Goal: Check status: Check status

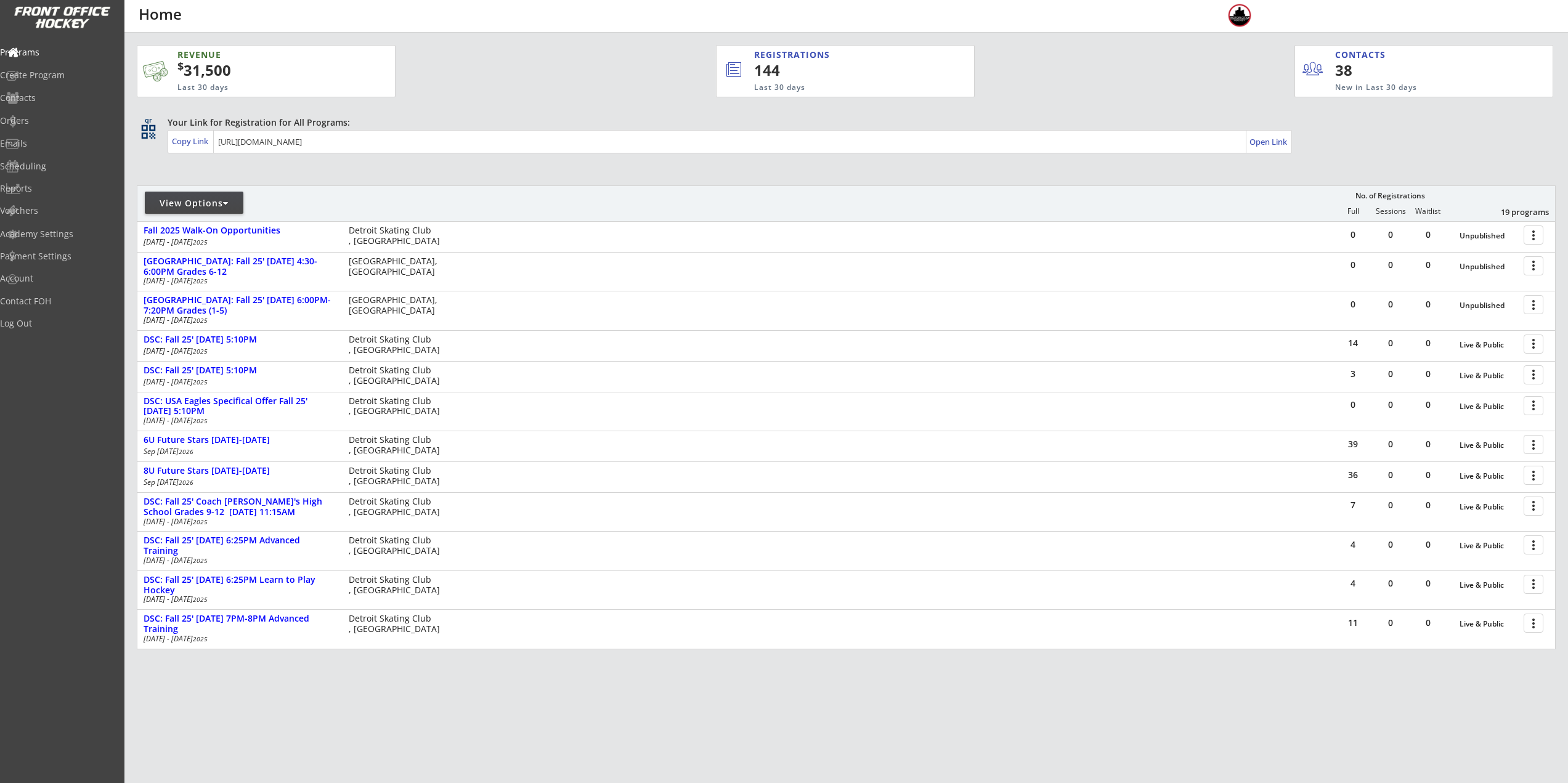
click at [240, 209] on div "View Options" at bounding box center [194, 203] width 98 height 22
select select ""Upcoming Programs""
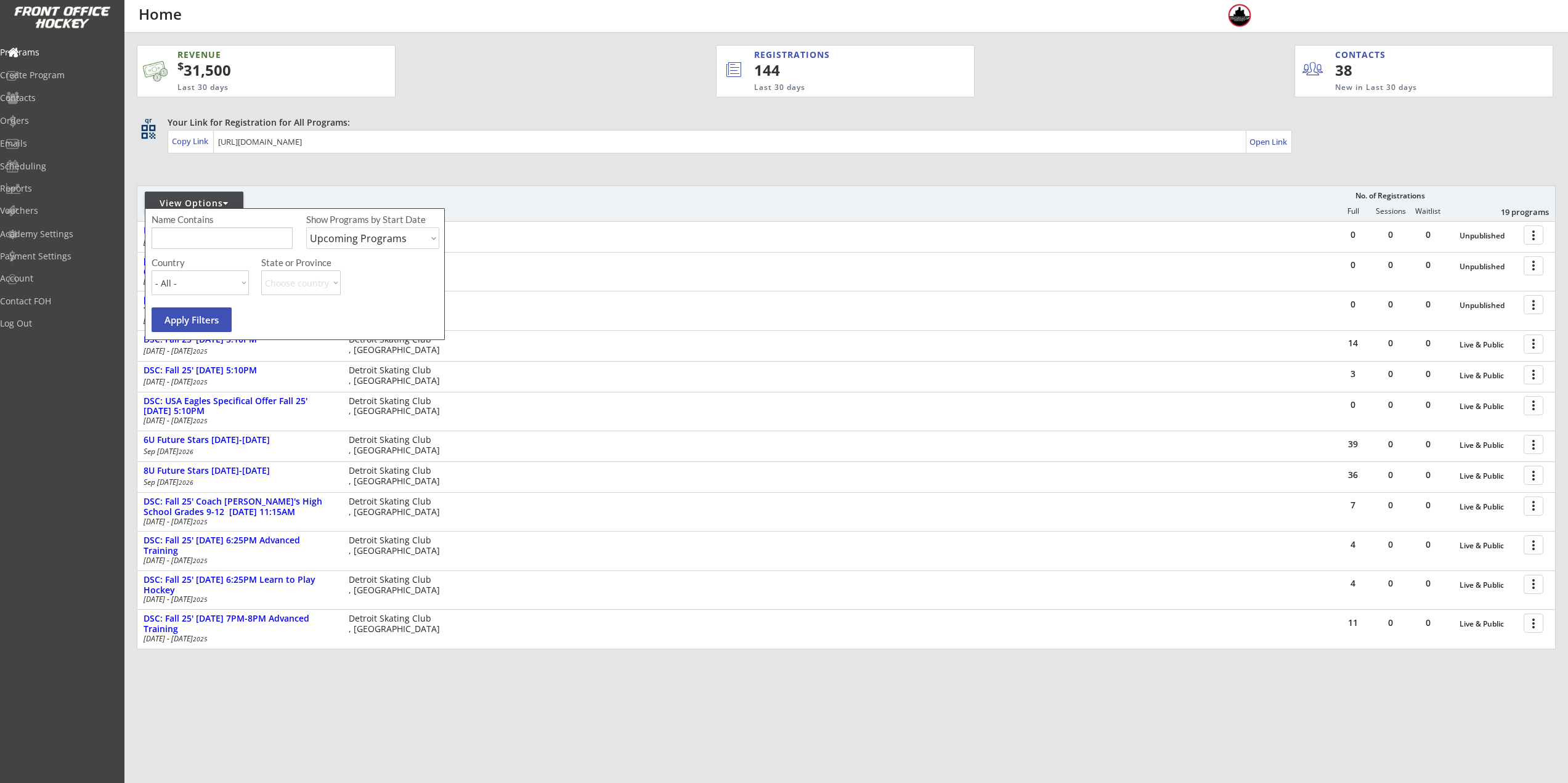
click at [242, 232] on input "input" at bounding box center [222, 238] width 141 height 22
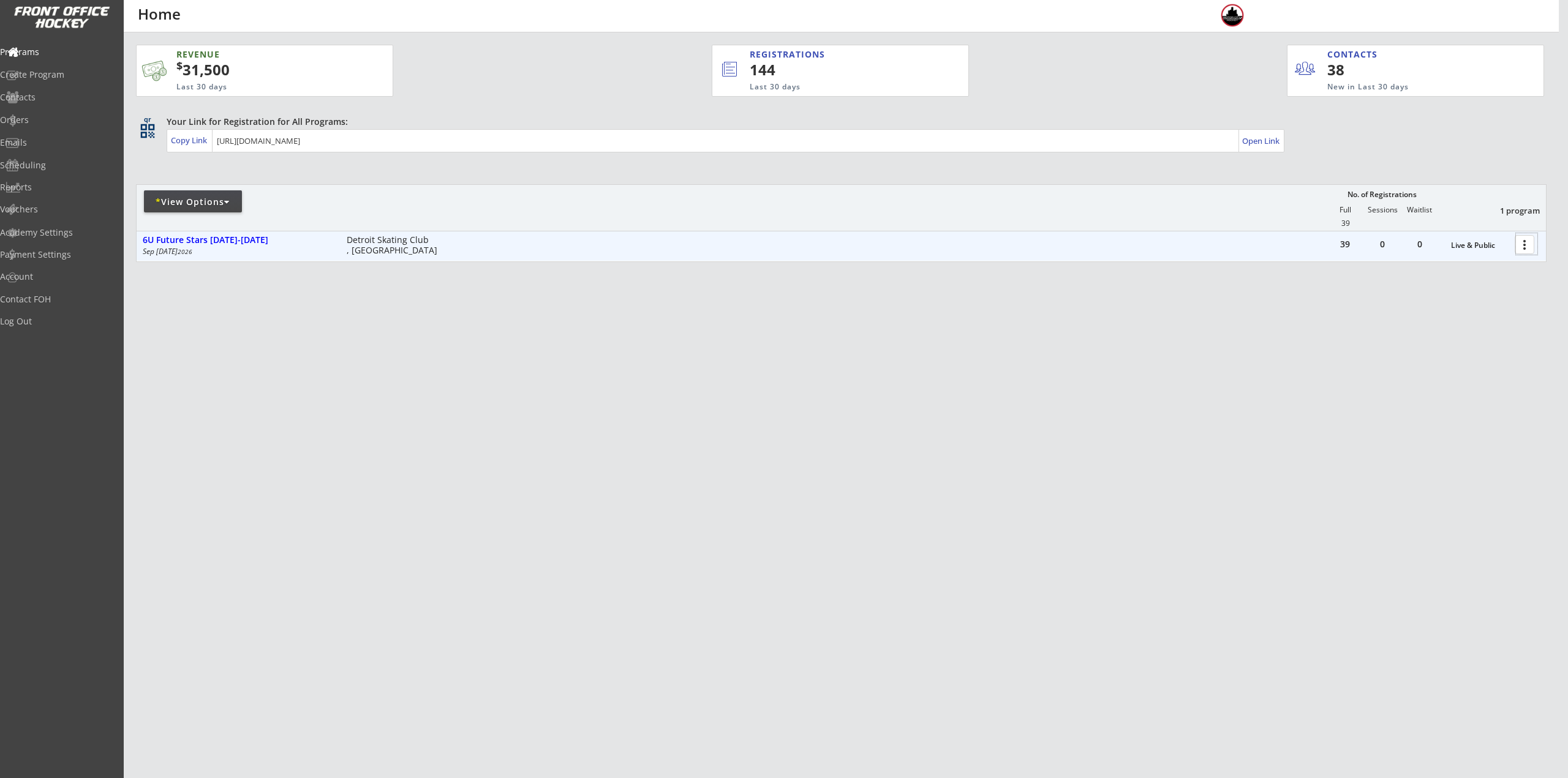
click at [1525, 244] on div at bounding box center [1527, 244] width 22 height 22
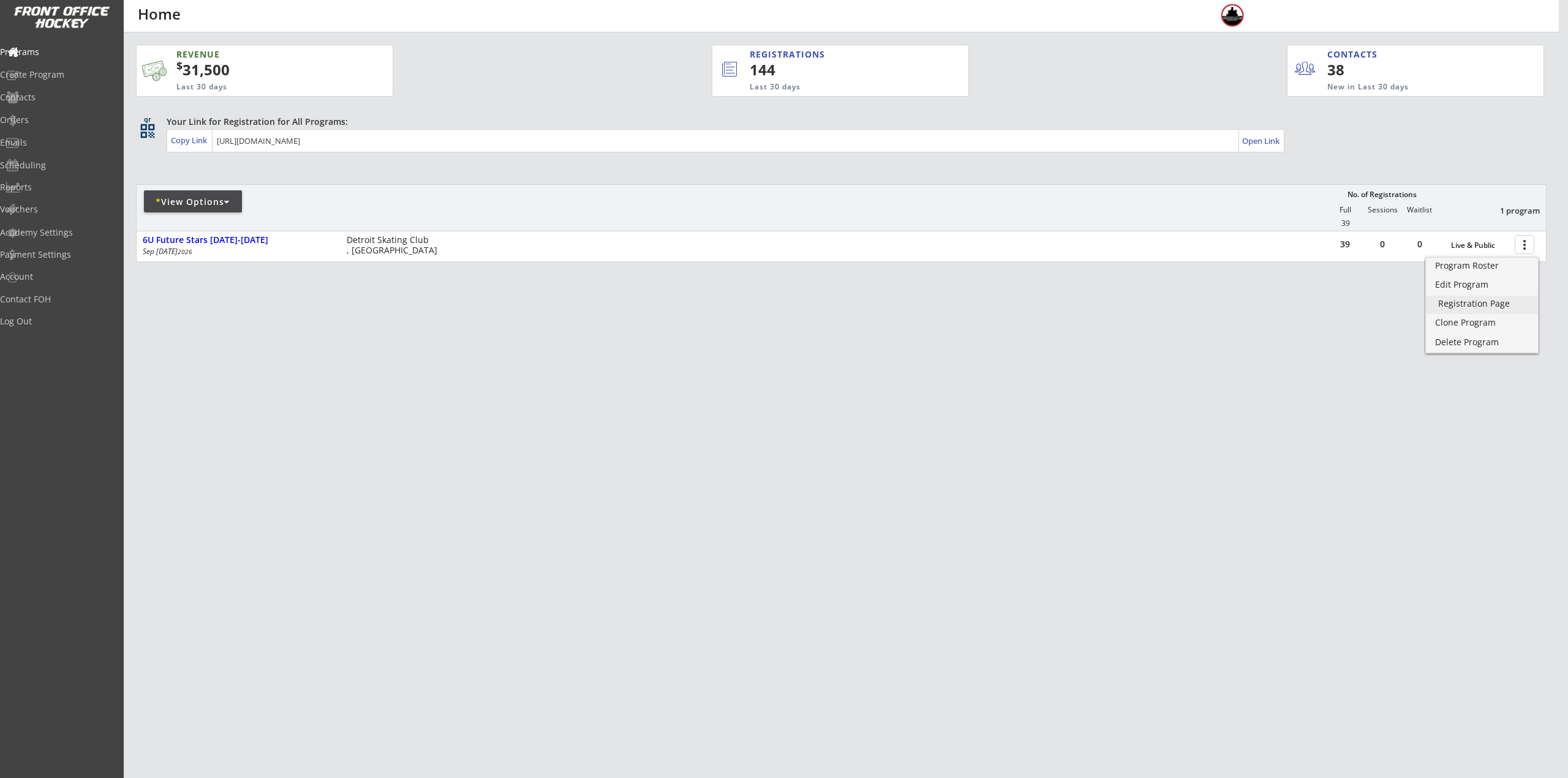
click at [1493, 300] on div "Registration Page" at bounding box center [1481, 304] width 87 height 9
click at [204, 207] on div "* View Options" at bounding box center [193, 202] width 98 height 12
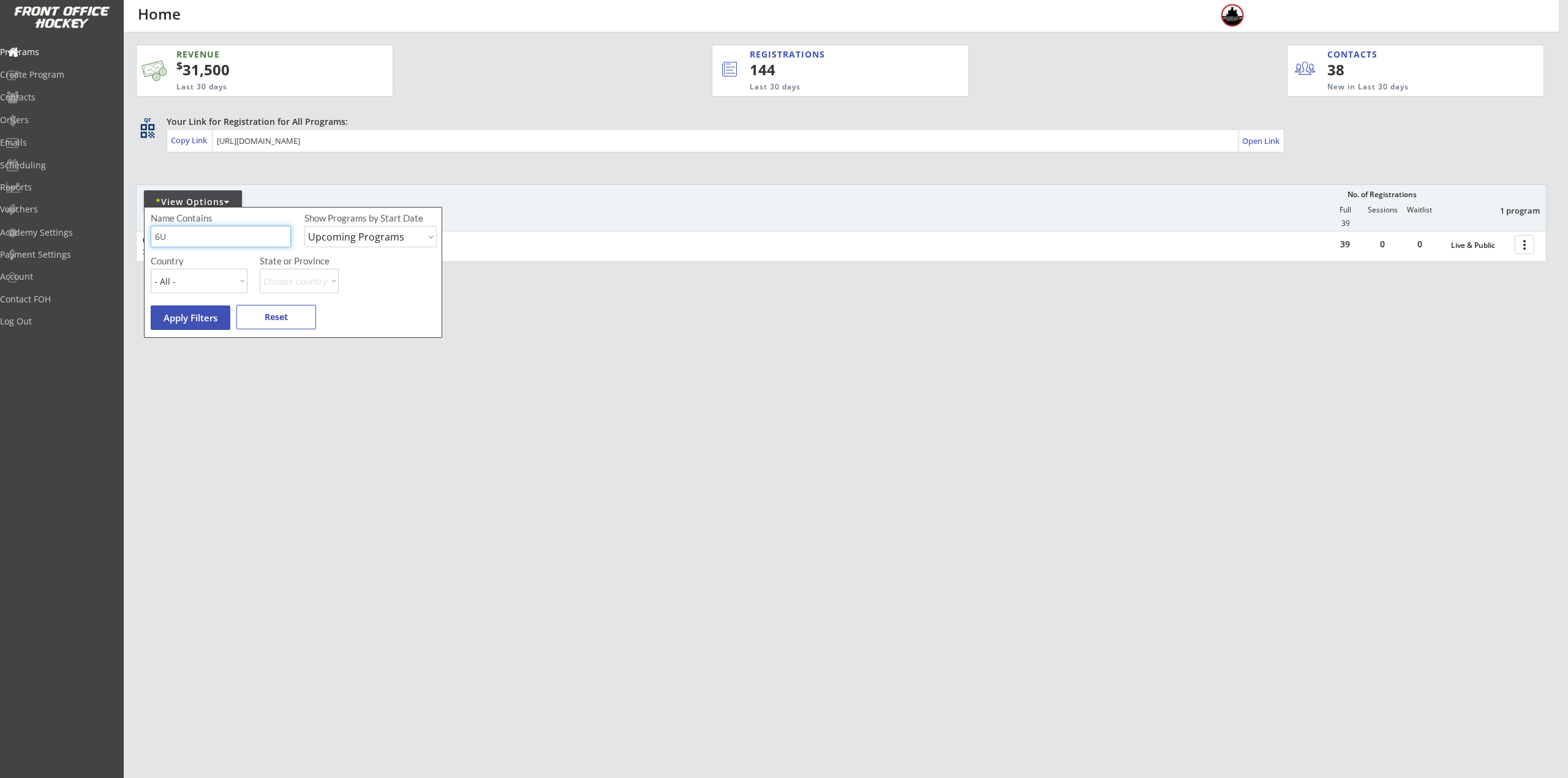
drag, startPoint x: 217, startPoint y: 234, endPoint x: 131, endPoint y: 235, distance: 86.0
click at [131, 235] on body "REVENUE $ 31,500 Last 30 days REGISTRATIONS 144 Last 30 days CONTACTS 38 New in…" at bounding box center [784, 389] width 1568 height 778
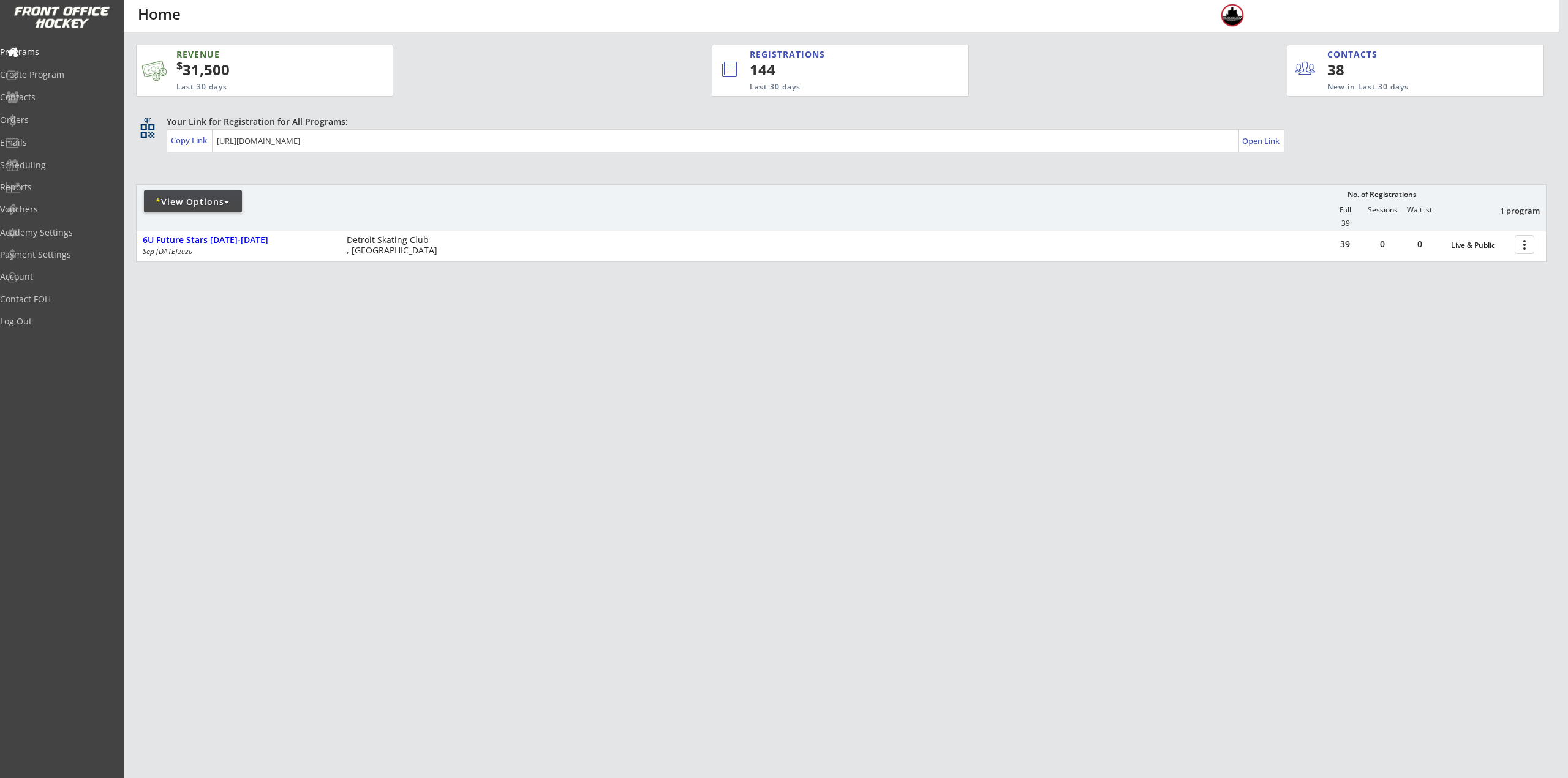
click at [207, 207] on div "* View Options" at bounding box center [193, 202] width 98 height 12
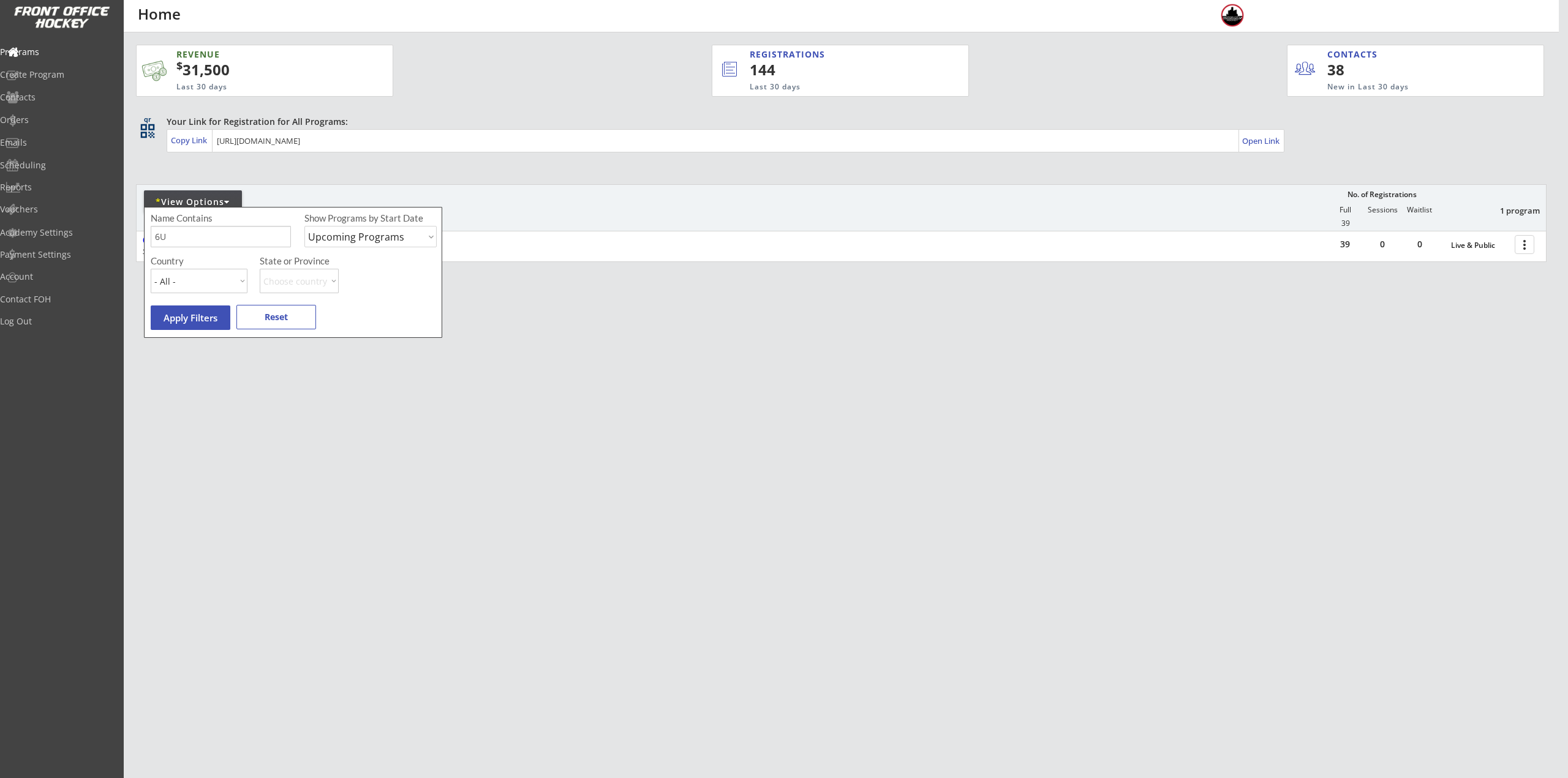
click at [221, 232] on input "input" at bounding box center [220, 236] width 140 height 22
type input "6"
type input "Learn"
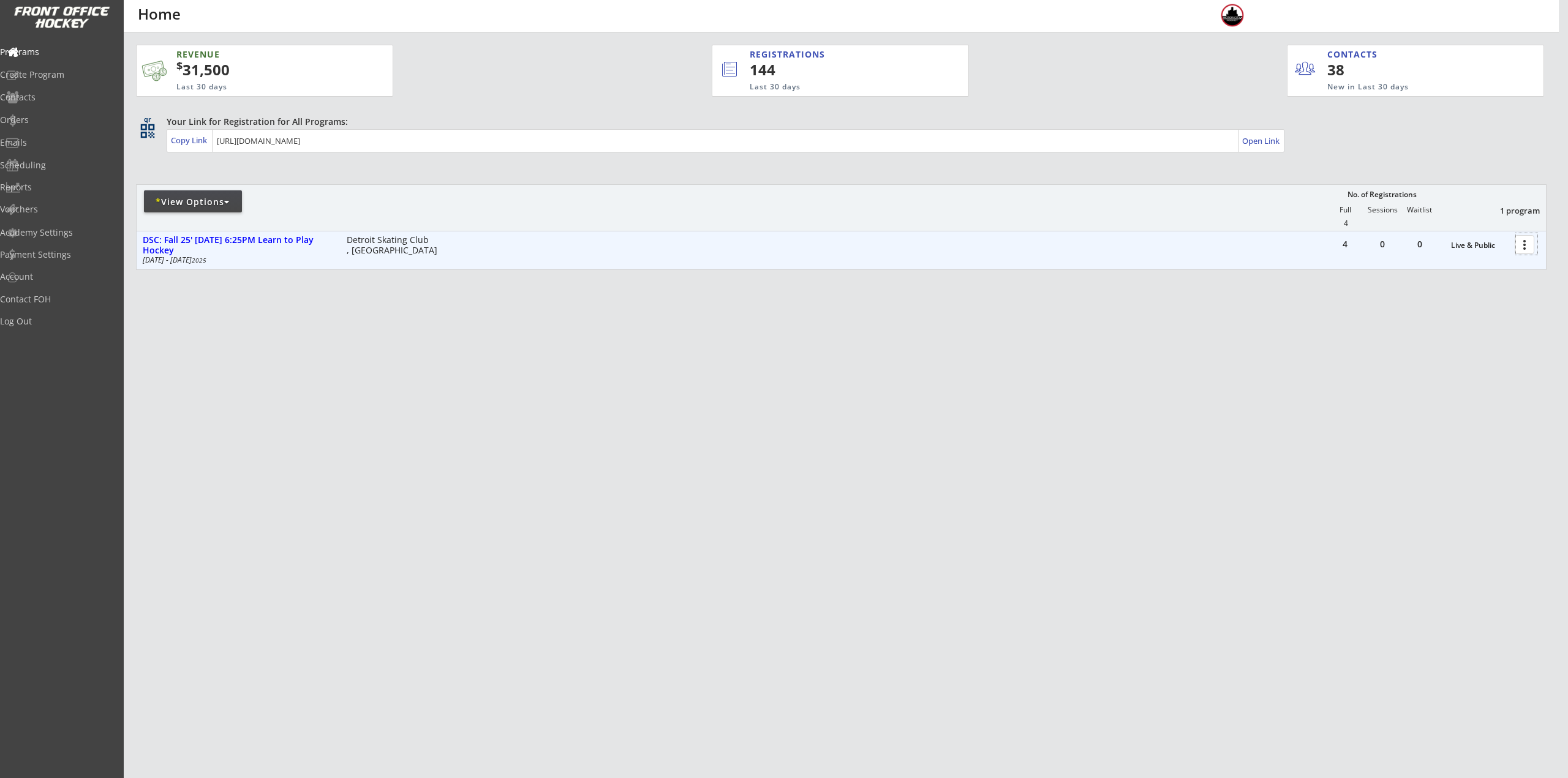
click at [1525, 244] on div at bounding box center [1527, 244] width 22 height 22
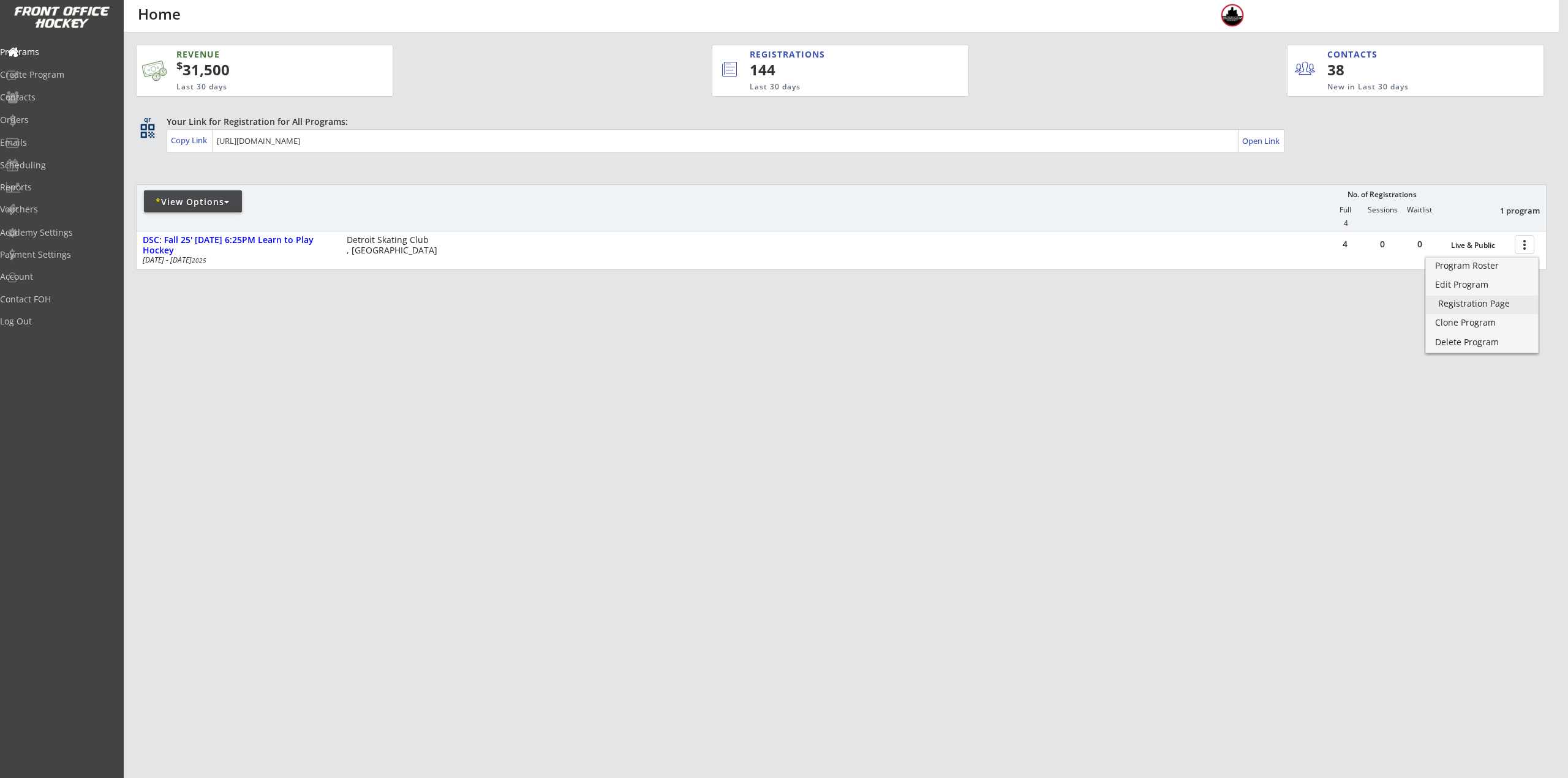
click at [1510, 304] on div "Registration Page" at bounding box center [1481, 304] width 87 height 9
click at [1481, 265] on div "Program Roster" at bounding box center [1481, 266] width 87 height 9
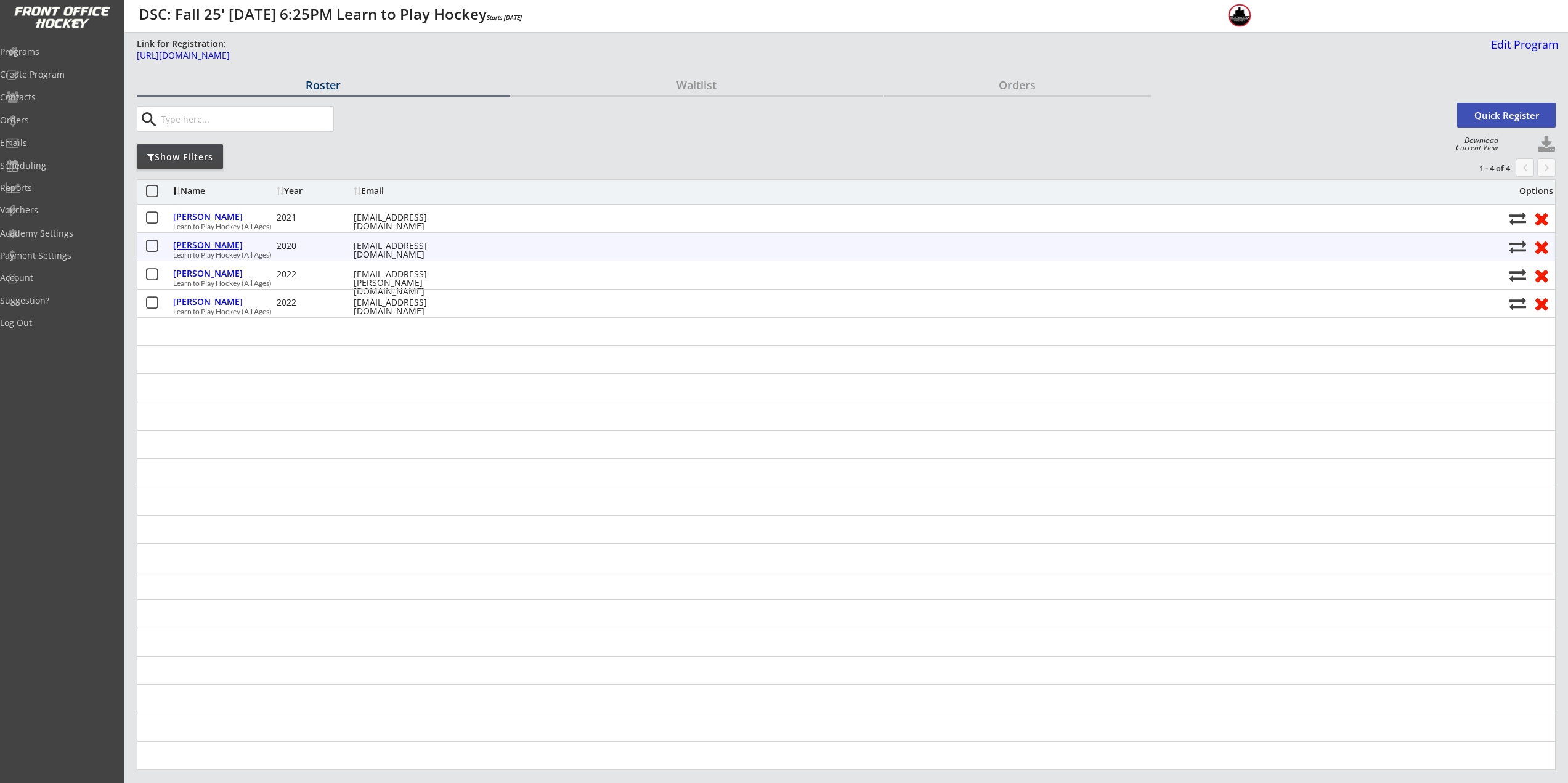
click at [229, 249] on div "Chapie, Cameron" at bounding box center [223, 245] width 100 height 9
select select ""Youth S/M""
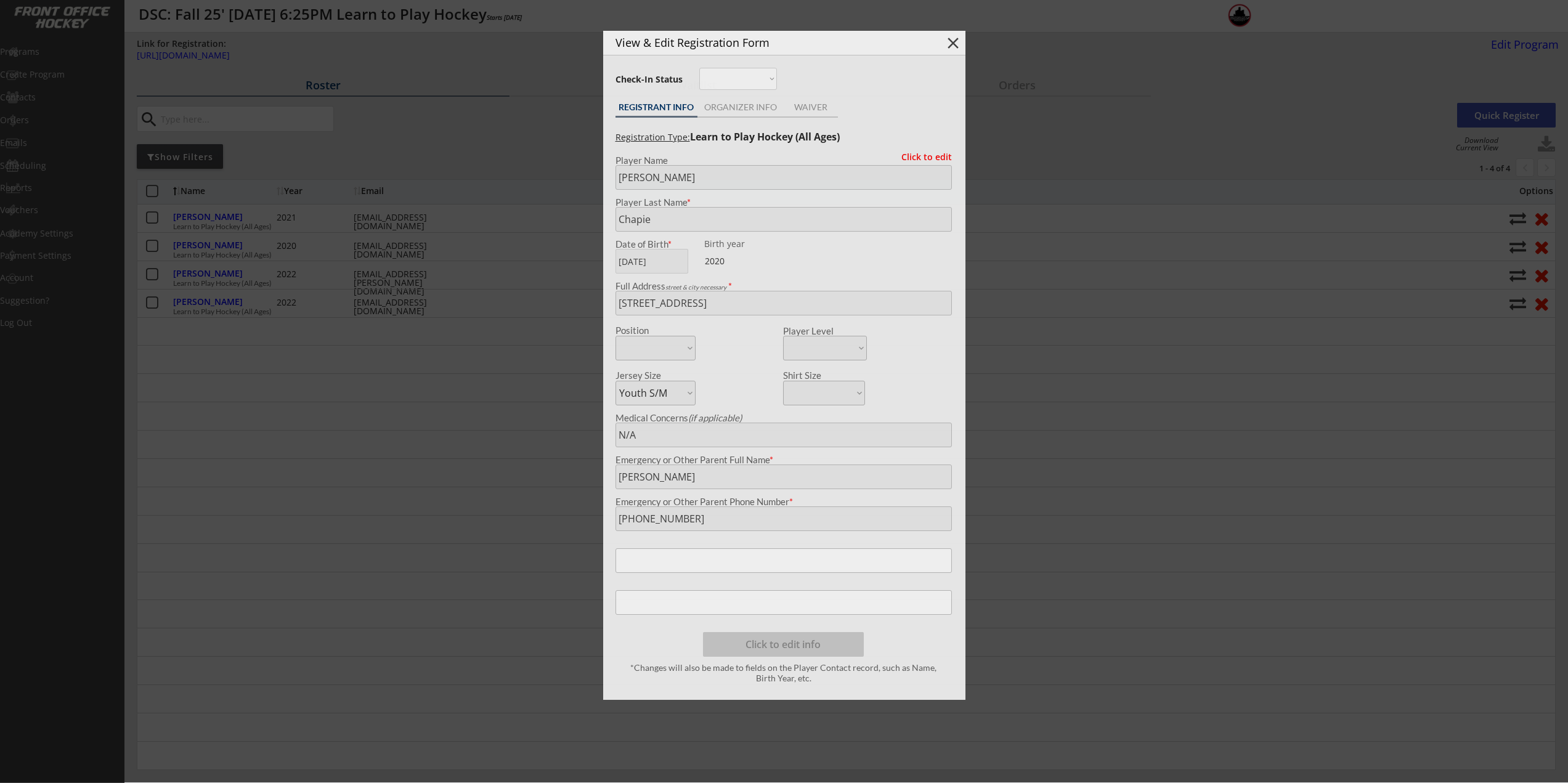
type input "2020"
type input "none"
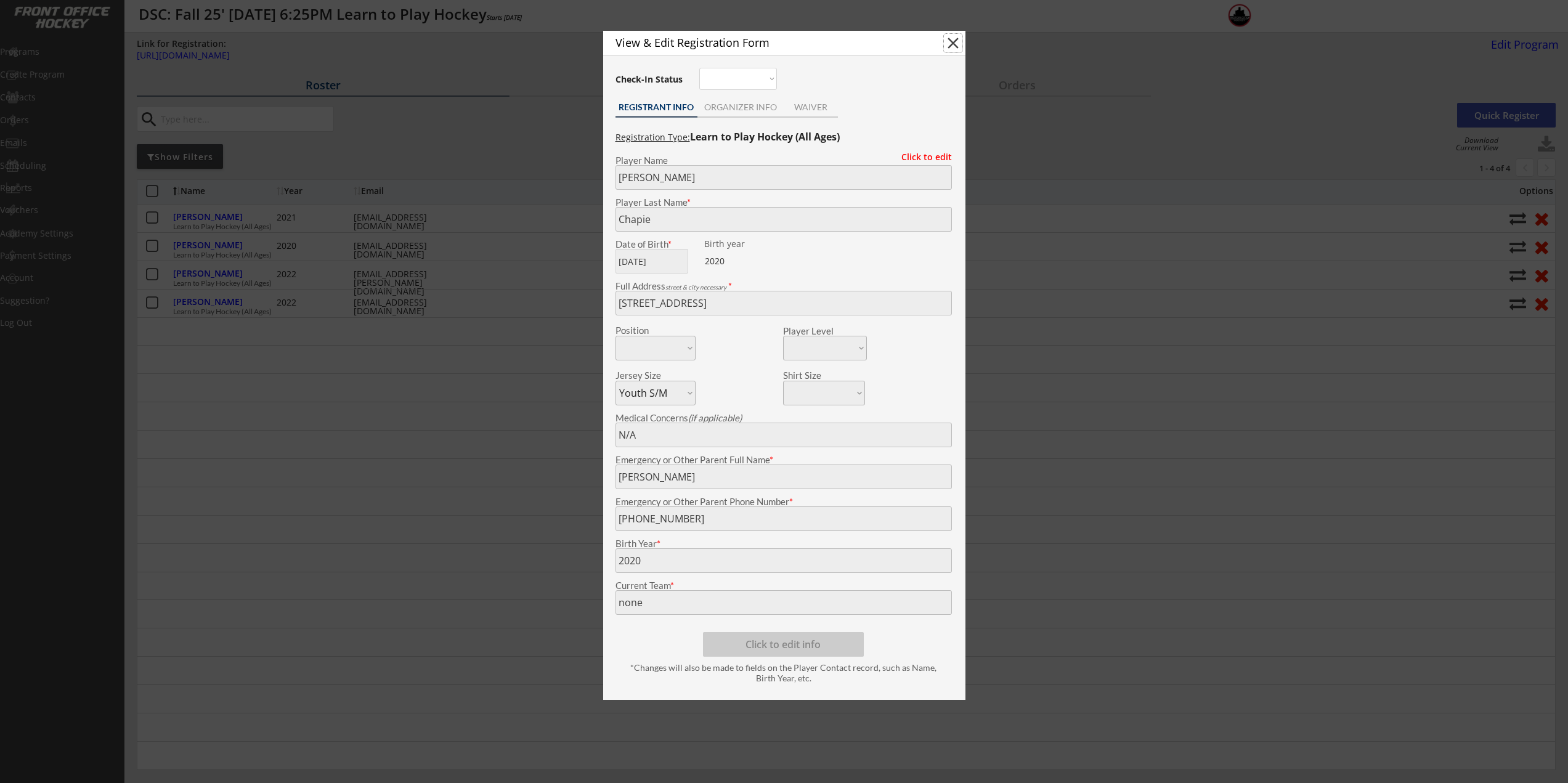
click at [957, 45] on button "close" at bounding box center [953, 43] width 19 height 19
select select ""PLACEHOLDER_1427118222253""
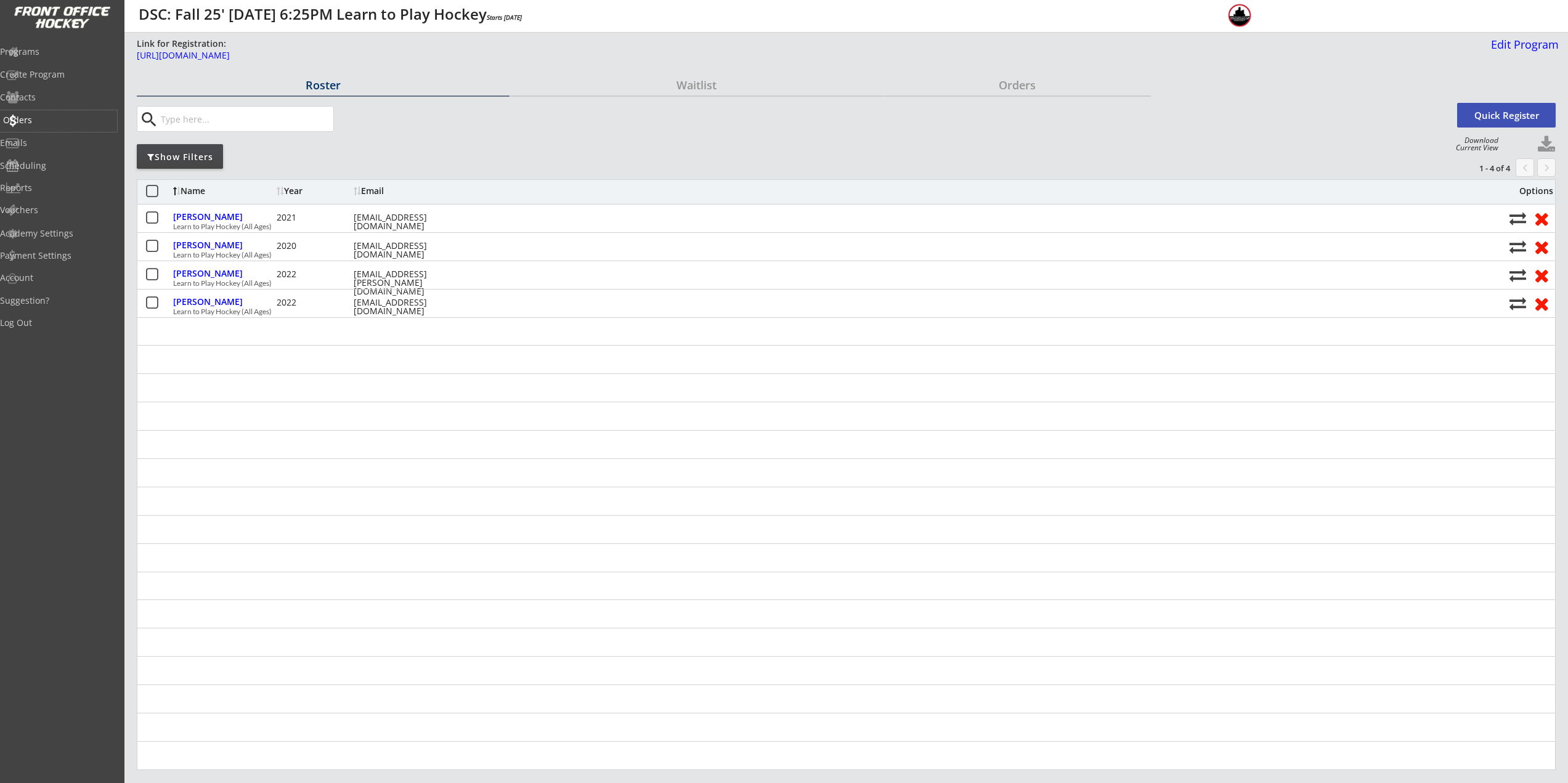
click at [49, 116] on div "Orders" at bounding box center [59, 120] width 111 height 9
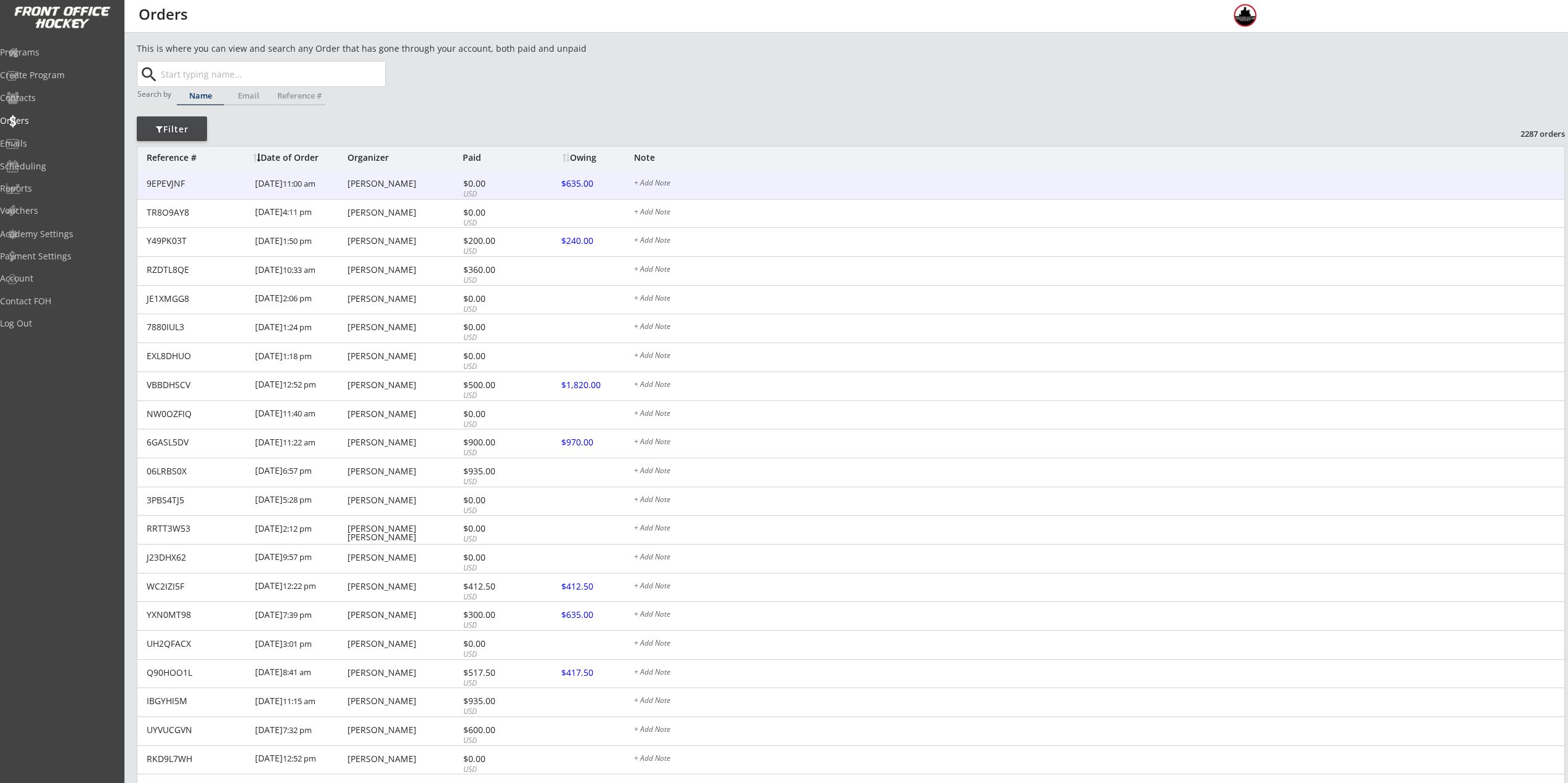
click at [480, 180] on div "$0.00" at bounding box center [497, 184] width 66 height 9
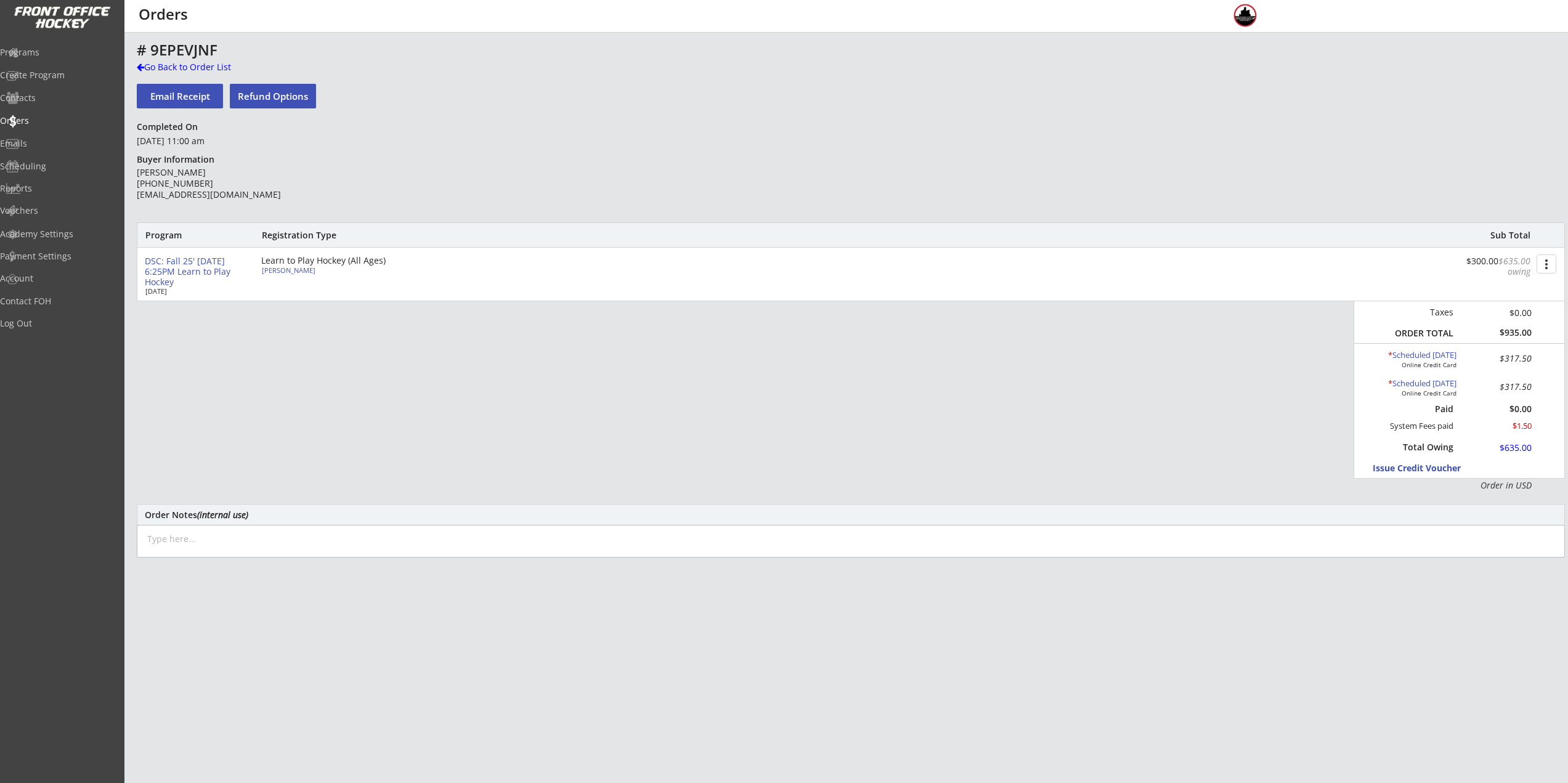
drag, startPoint x: 1513, startPoint y: 257, endPoint x: 1532, endPoint y: 257, distance: 19.0
click at [1532, 257] on div "$300.00 $635.00 owing more_vert" at bounding box center [1509, 269] width 110 height 36
drag, startPoint x: 1483, startPoint y: 272, endPoint x: 1507, endPoint y: 272, distance: 24.0
click at [1507, 272] on font "$635.00 owing" at bounding box center [1515, 266] width 34 height 22
click at [1131, 458] on div "Program Registration Type Sub Total DSC: Fall 25' [DATE] 6:25PM Learn to Play H…" at bounding box center [851, 357] width 1428 height 269
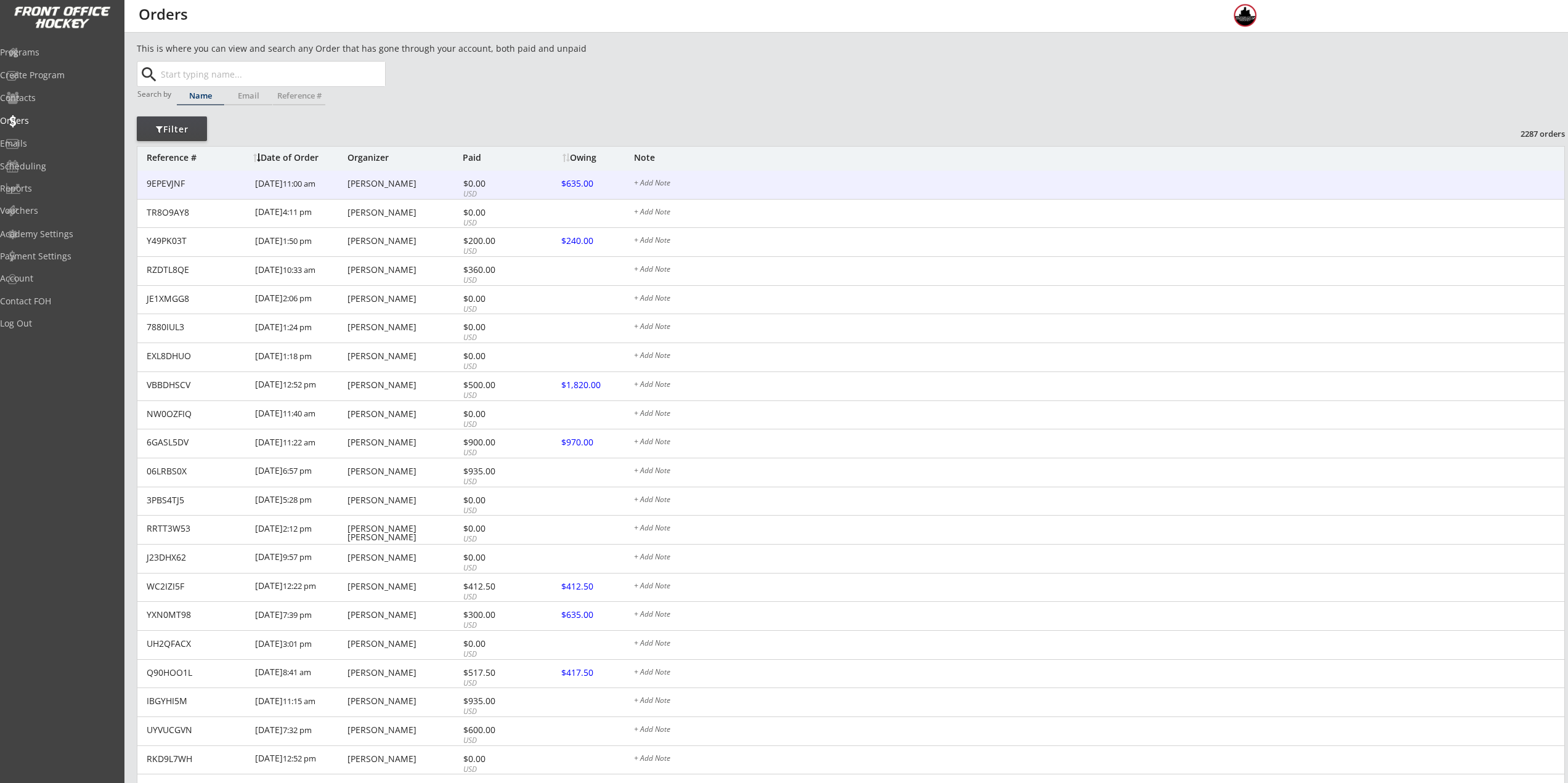
click at [457, 184] on div "[PERSON_NAME]" at bounding box center [404, 184] width 112 height 9
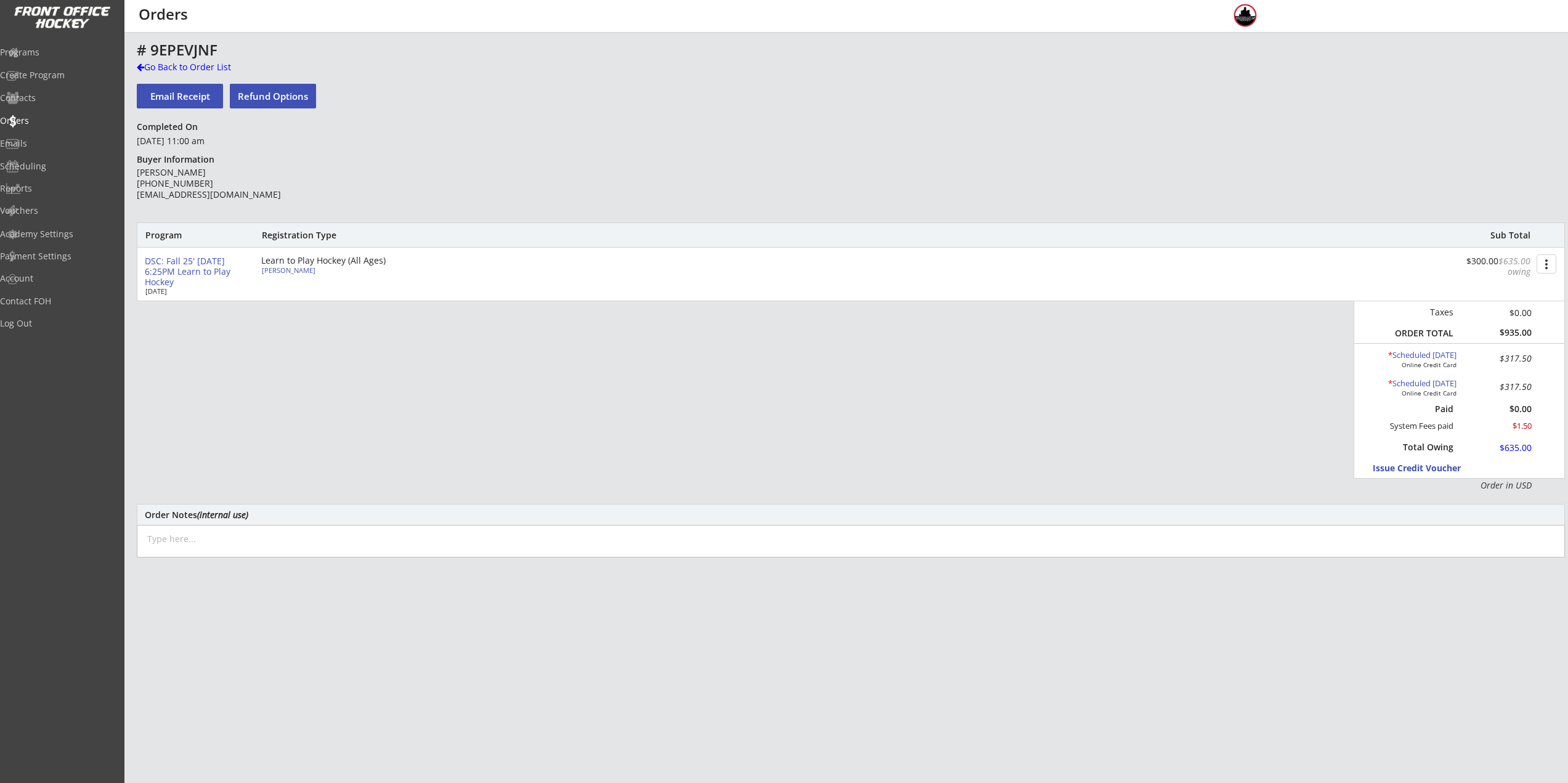
click at [305, 273] on div "[PERSON_NAME]" at bounding box center [330, 270] width 138 height 7
select select ""Youth S/M""
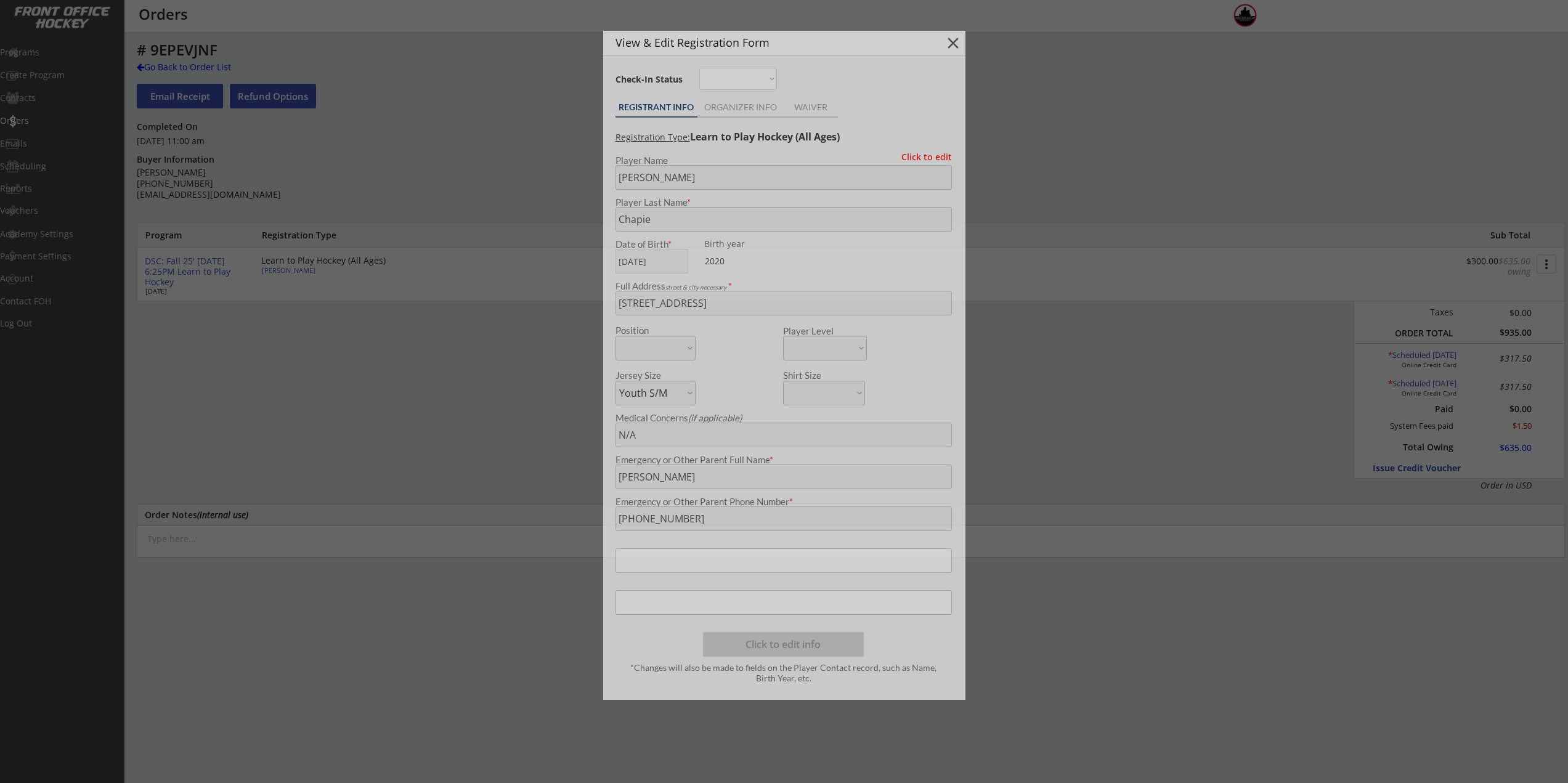
type input "2020"
type input "none"
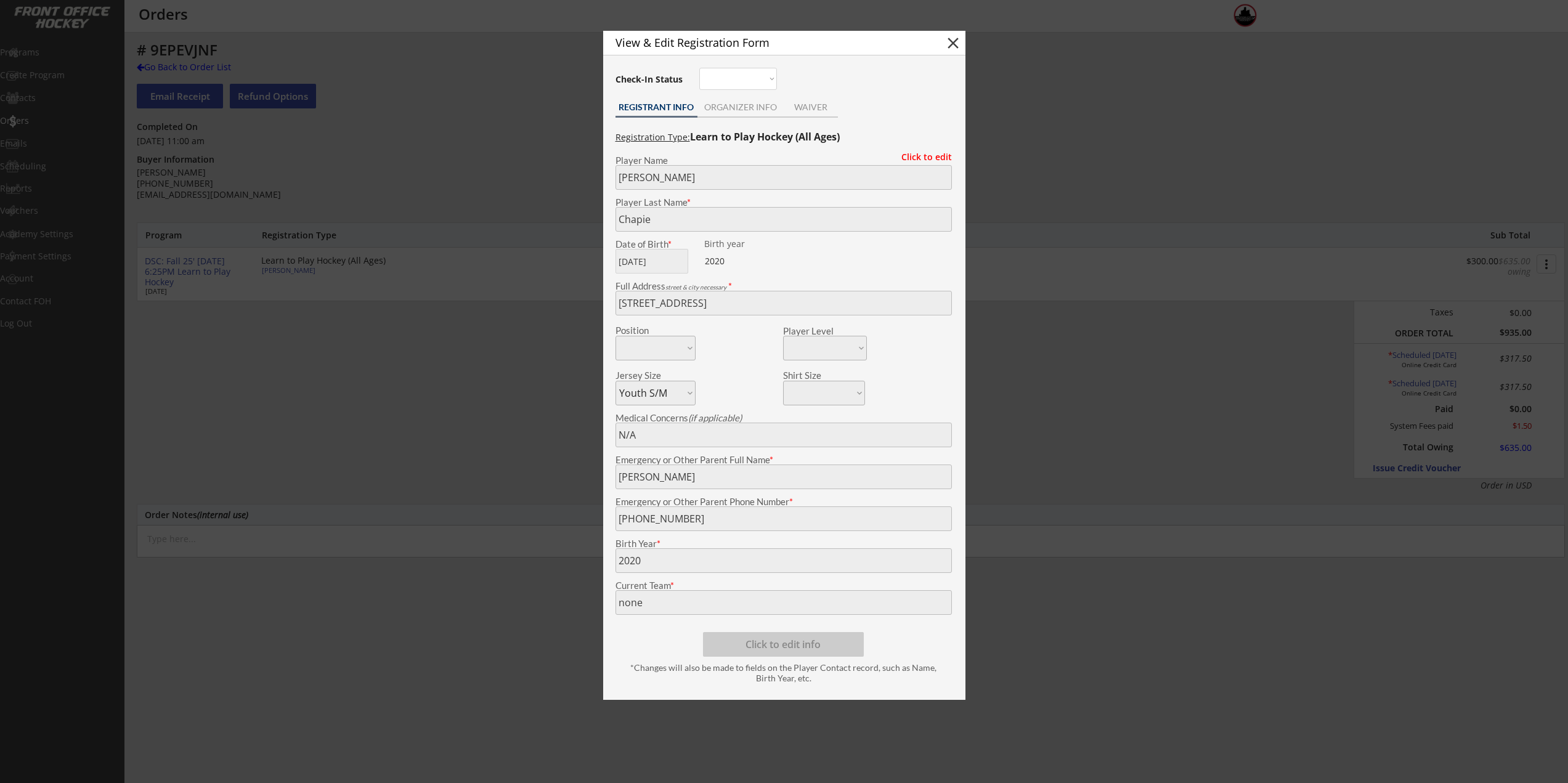
click at [954, 44] on button "close" at bounding box center [953, 43] width 19 height 19
select select ""PLACEHOLDER_1427118222253""
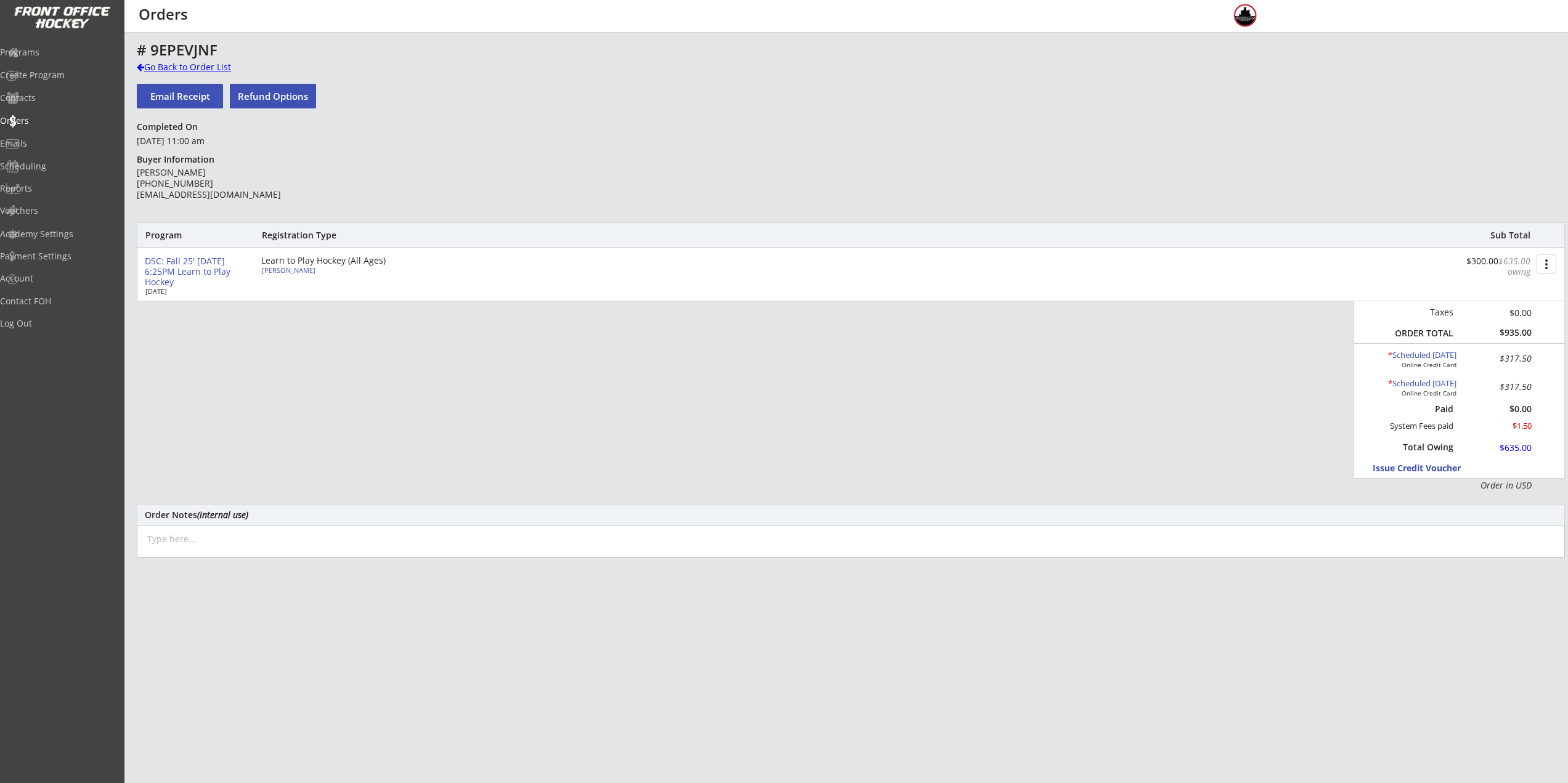
click at [204, 62] on div "Go Back to Order List" at bounding box center [201, 67] width 127 height 12
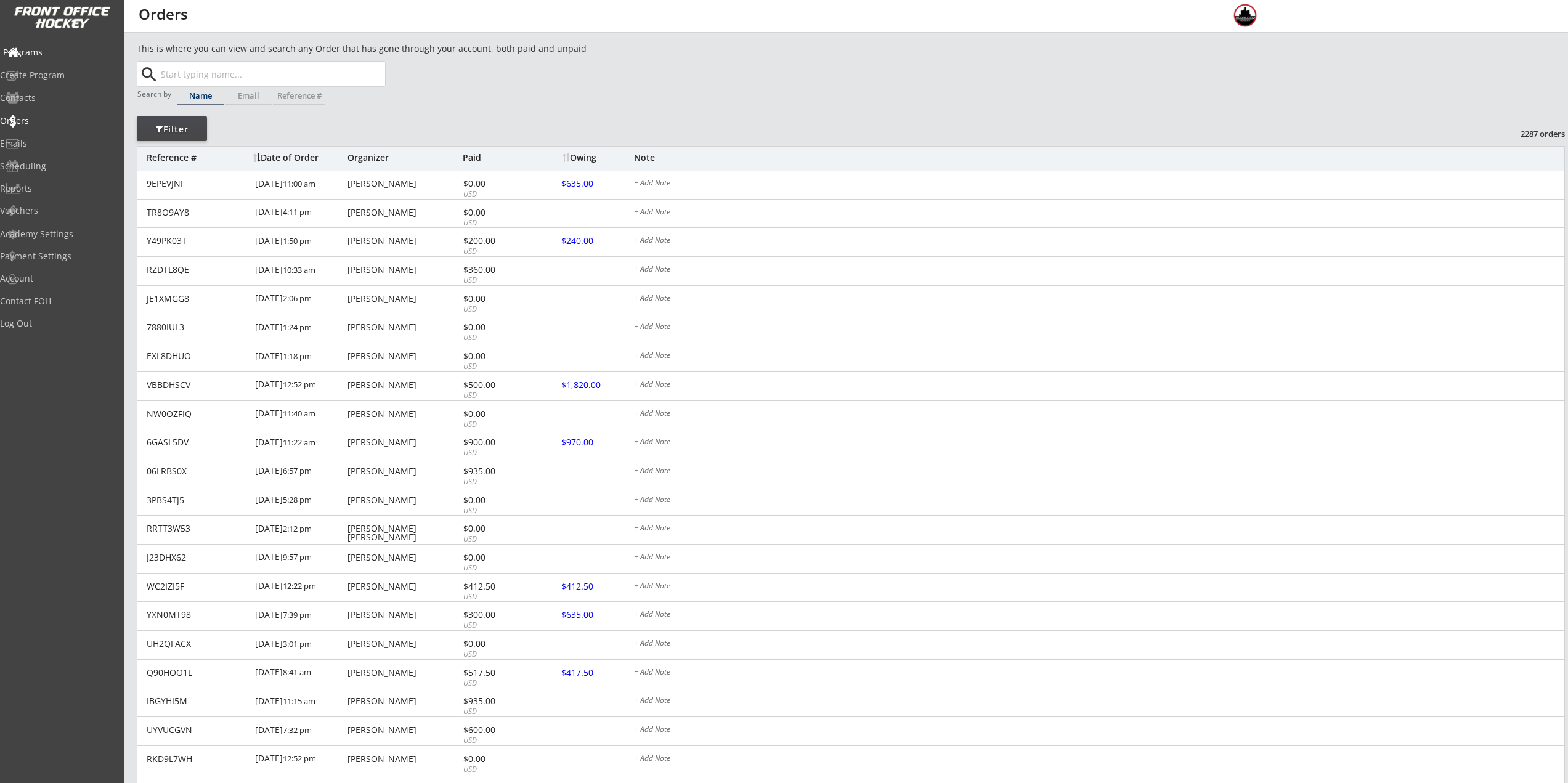
click at [50, 60] on div "Programs" at bounding box center [59, 53] width 117 height 22
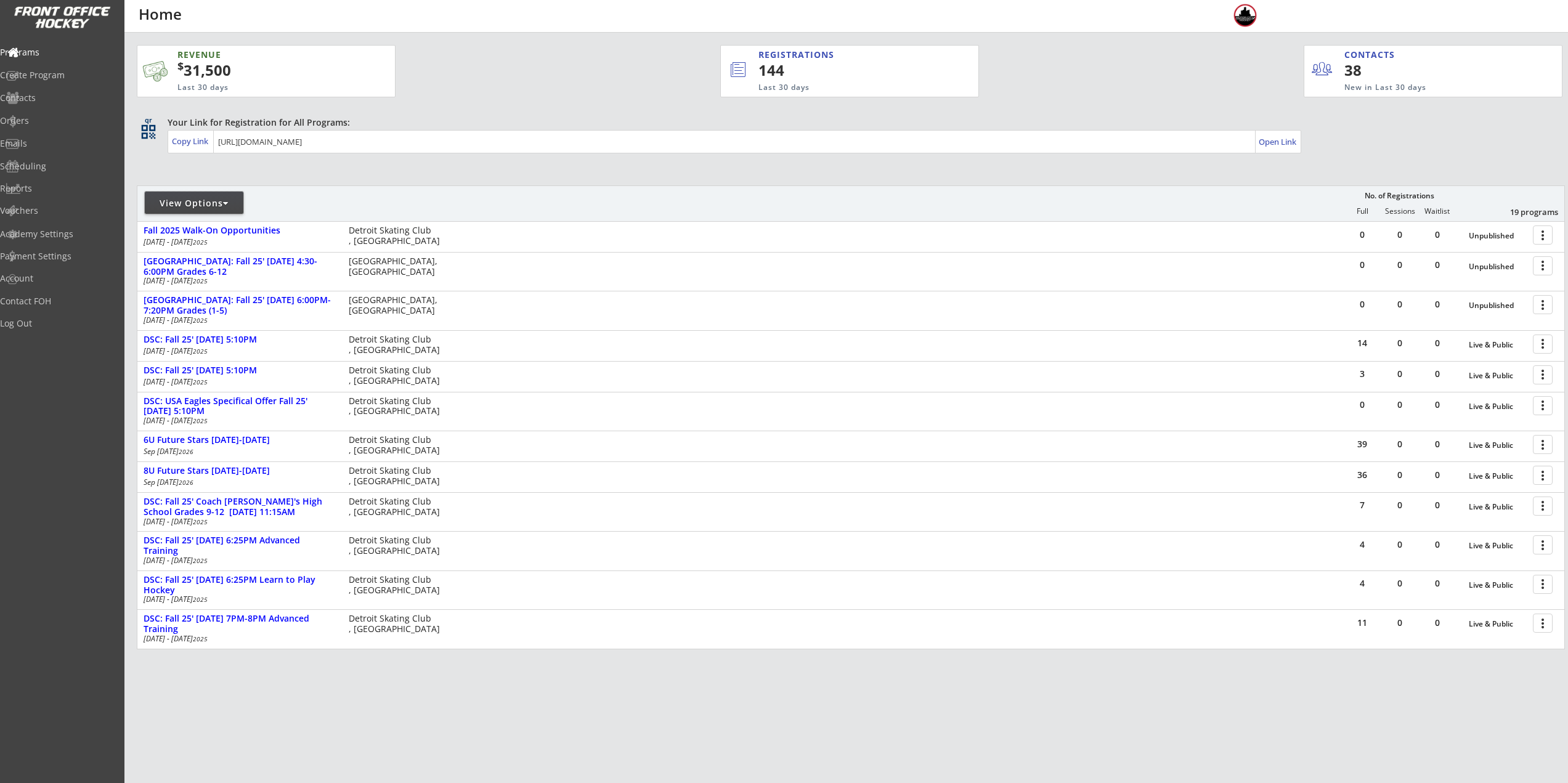
click at [172, 203] on div "View Options" at bounding box center [194, 203] width 98 height 12
select select ""Upcoming Programs""
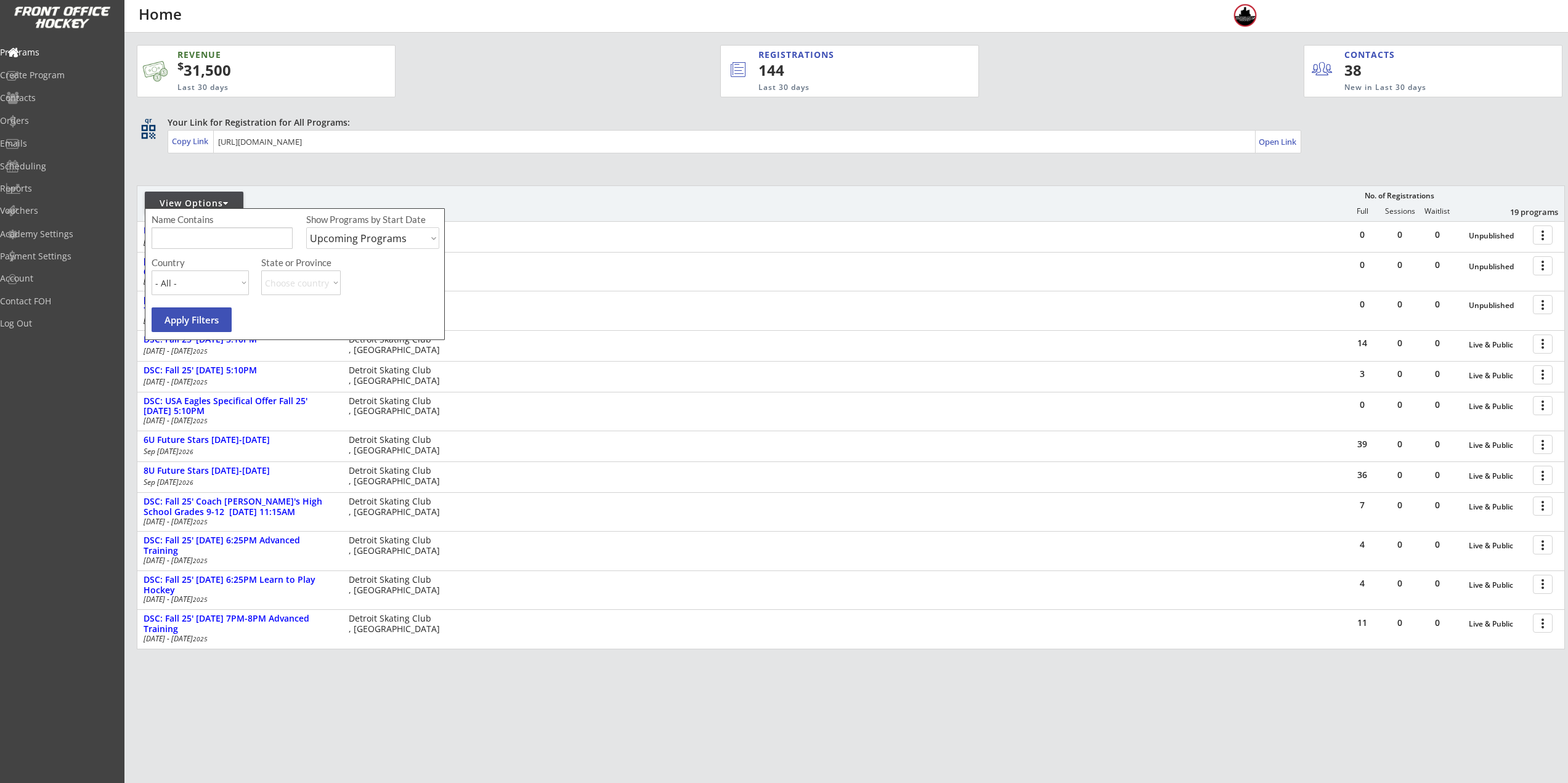
click at [174, 243] on input "input" at bounding box center [222, 238] width 141 height 22
type input "High"
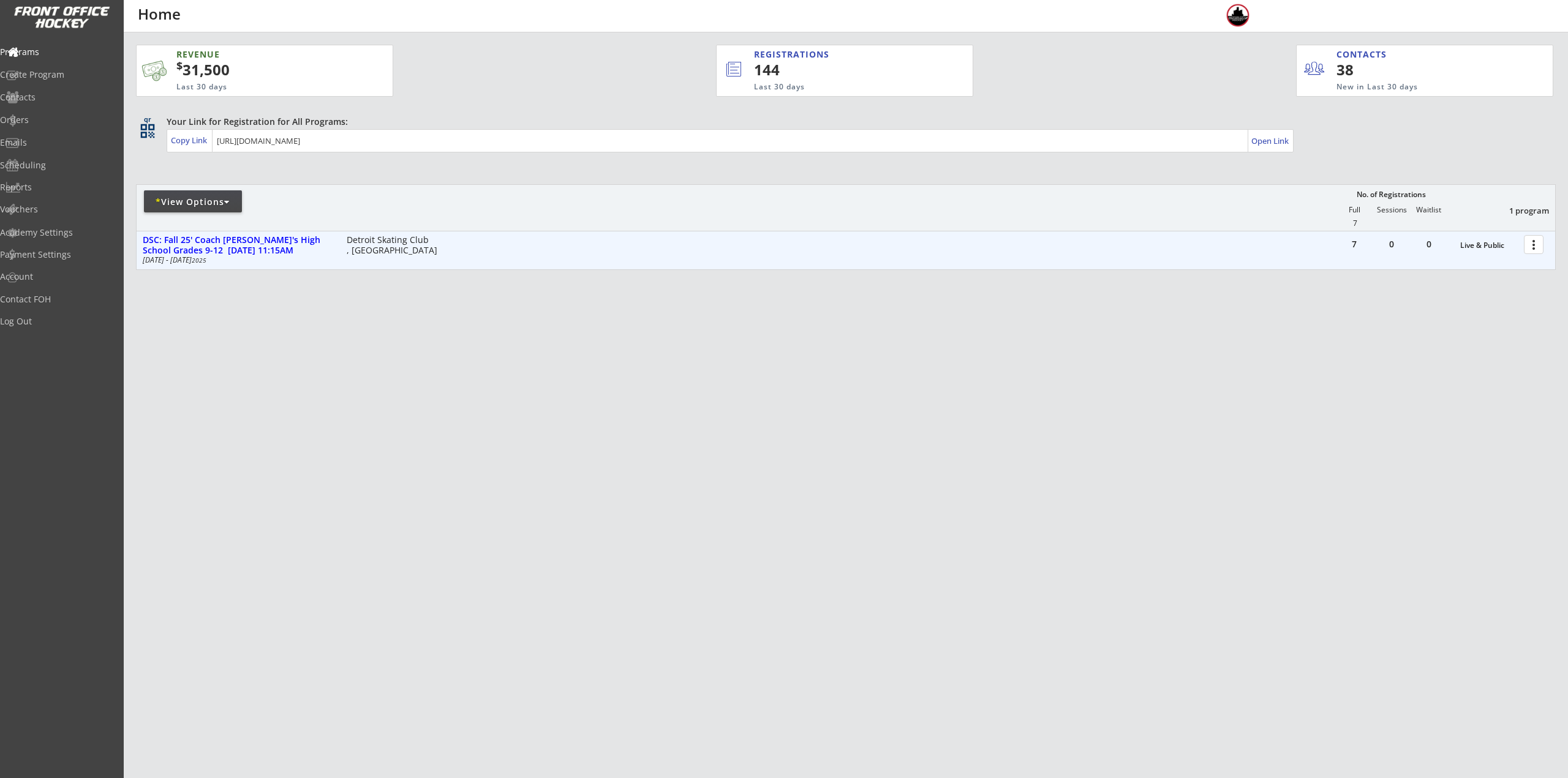
click at [1533, 249] on div at bounding box center [1536, 244] width 22 height 22
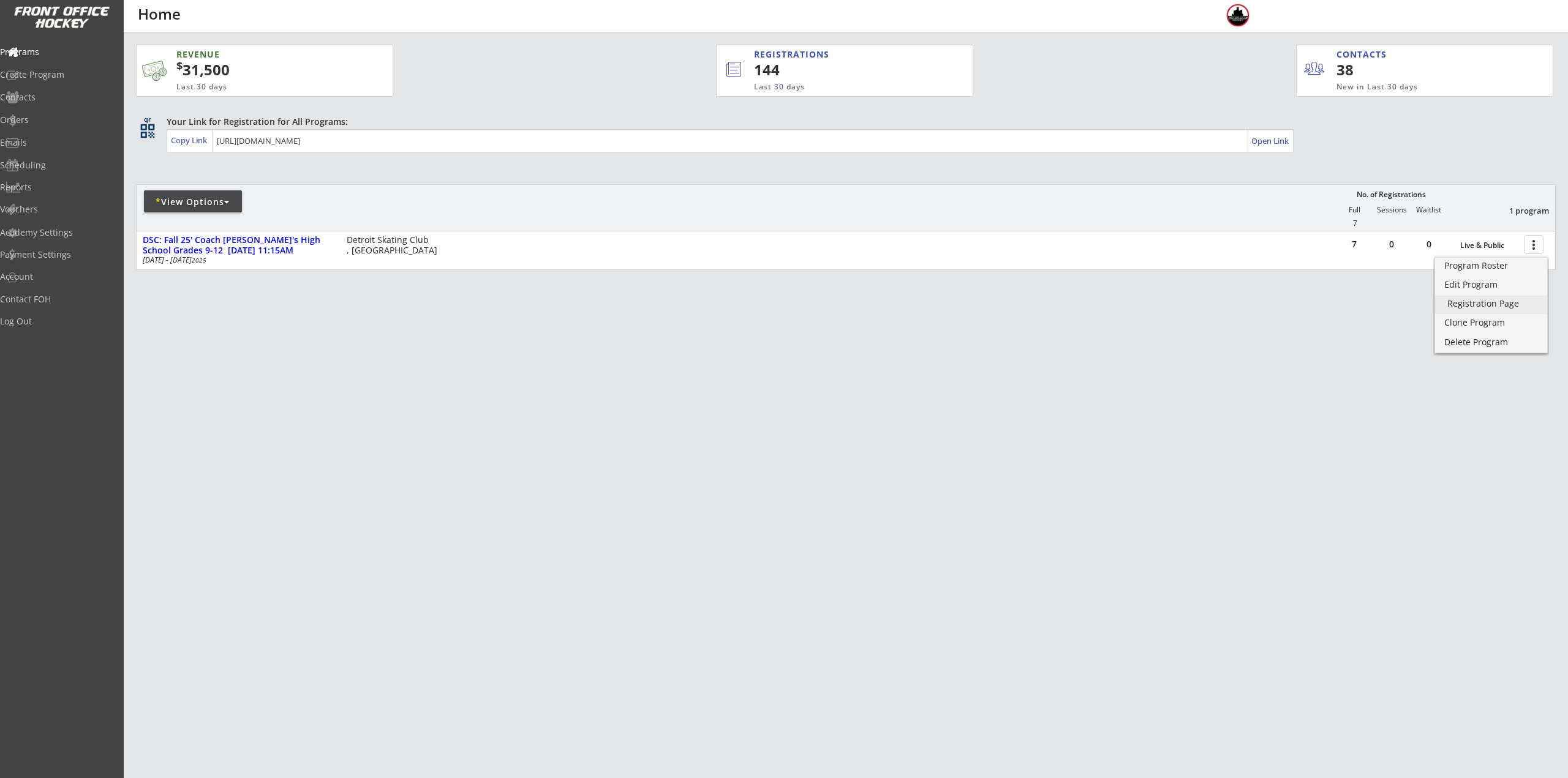
click at [1500, 306] on div "Registration Page" at bounding box center [1491, 304] width 87 height 9
